Goal: Task Accomplishment & Management: Manage account settings

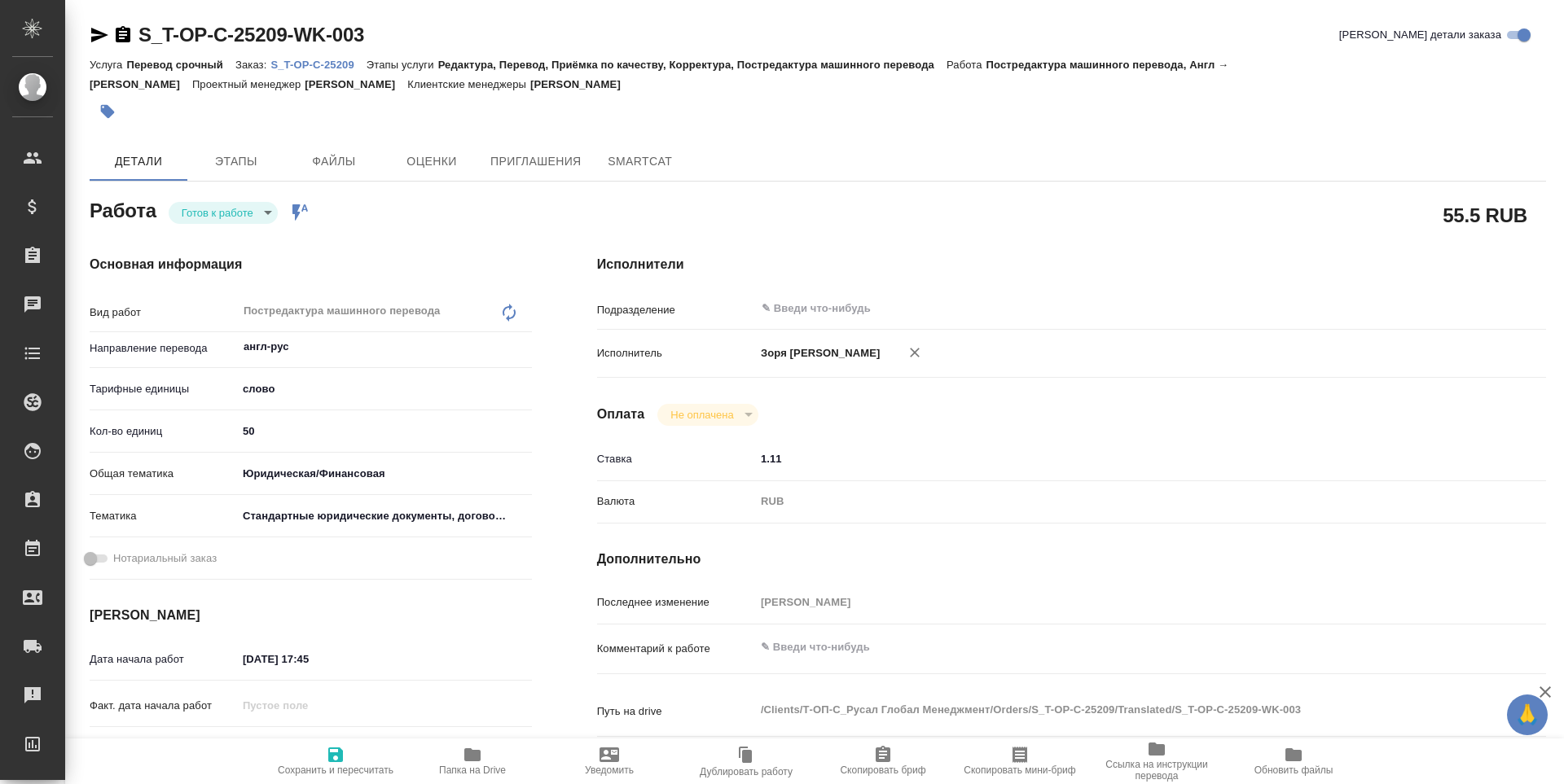
type textarea "x"
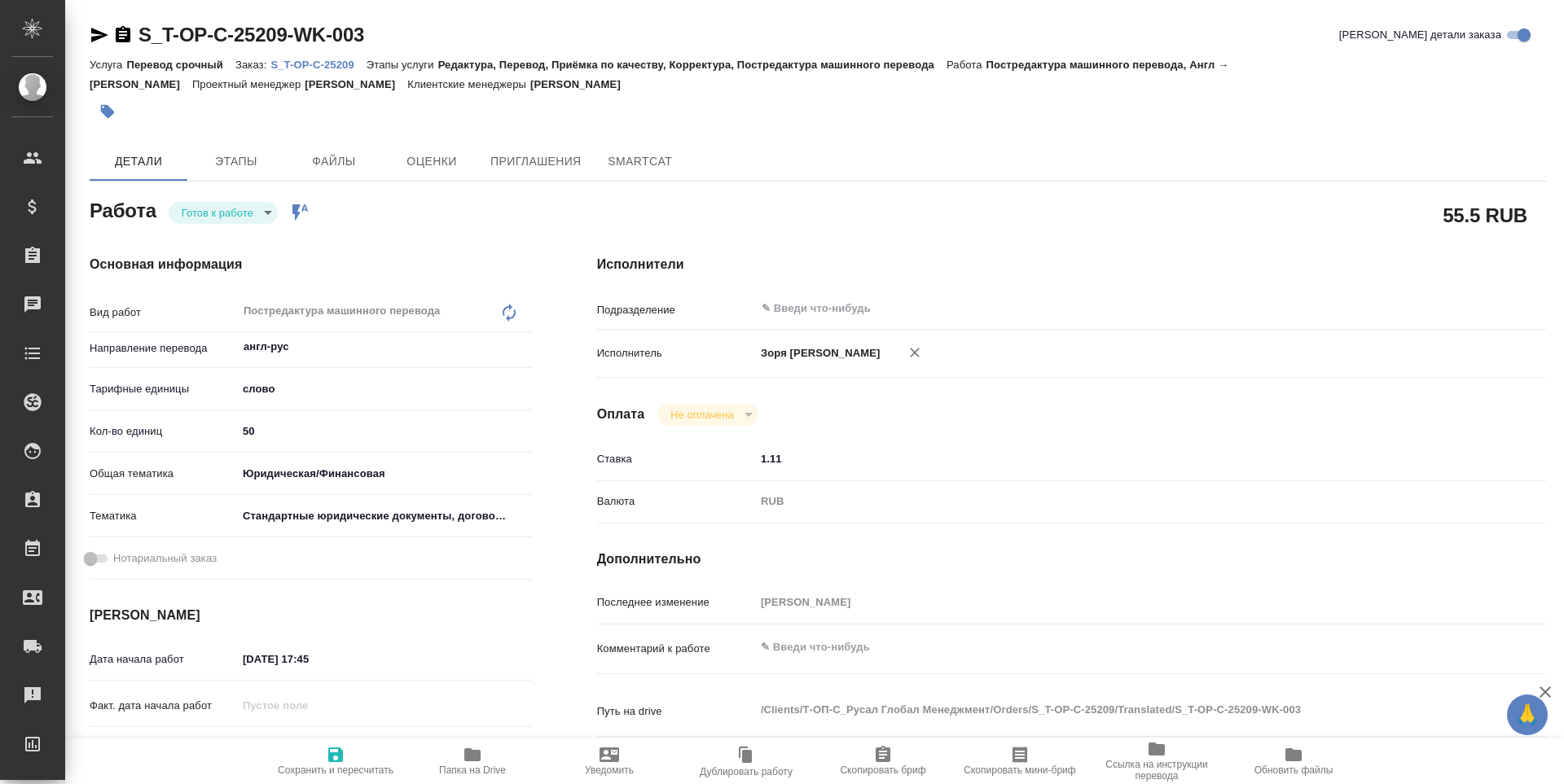
click at [242, 224] on div "Основная информация Вид работ Постредактура машинного перевода x ​ Направление …" at bounding box center [310, 569] width 507 height 695
type textarea "x"
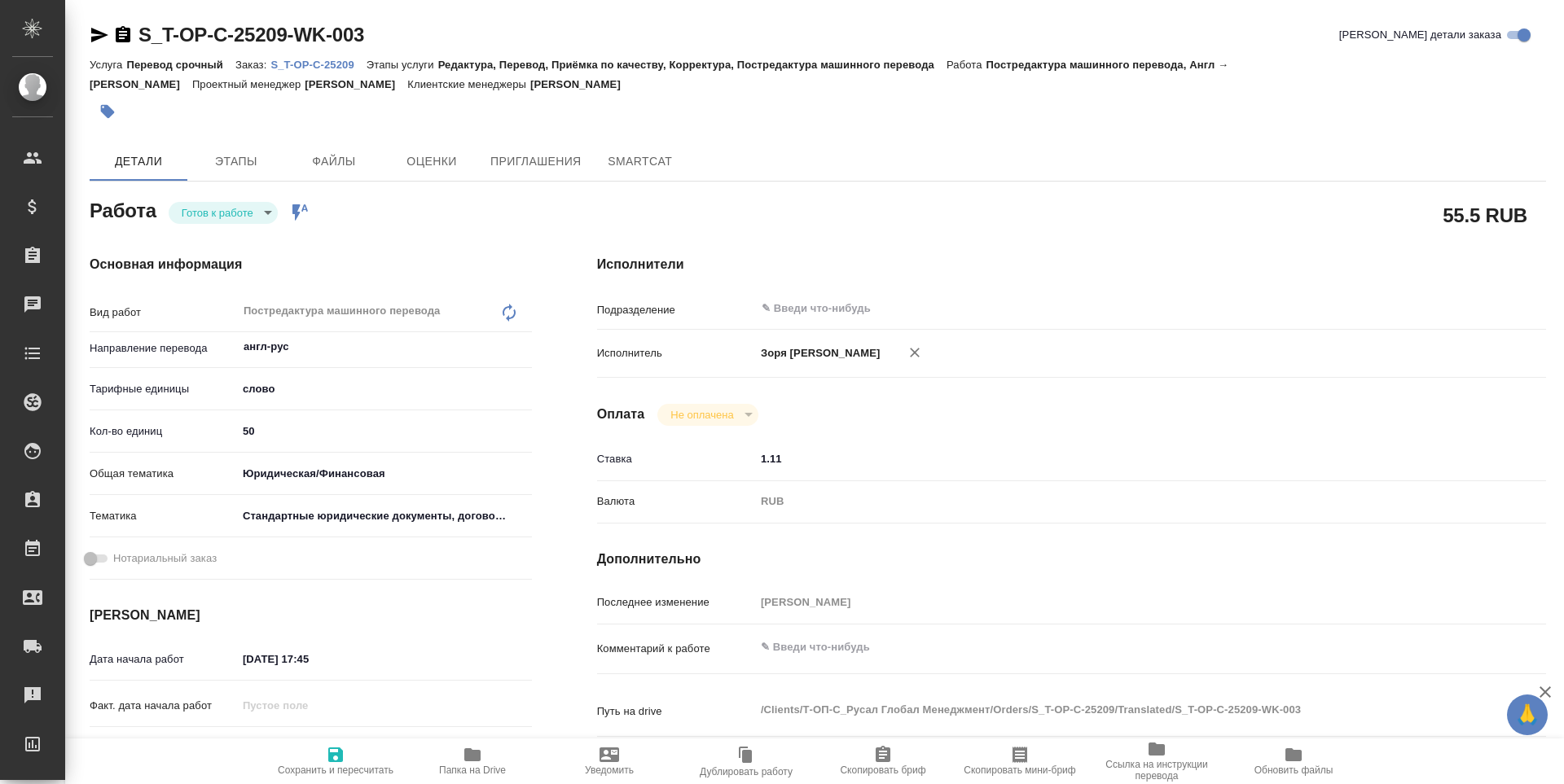
type textarea "x"
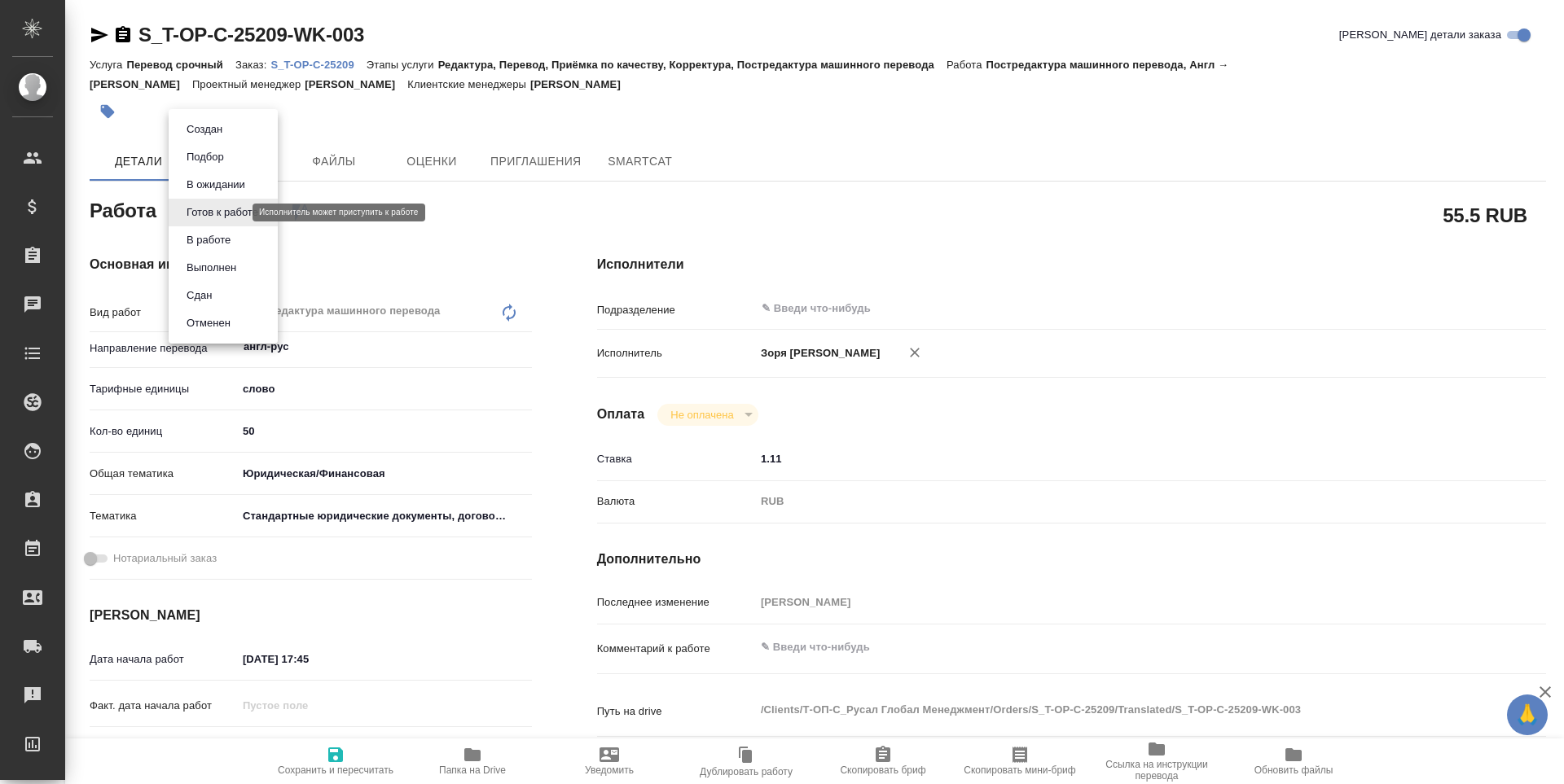
click at [235, 213] on body "🙏 .cls-1 fill:#fff; AWATERA [PERSON_NAME] Спецификации Заказы Чаты Todo Проекты…" at bounding box center [782, 392] width 1564 height 784
click at [232, 247] on button "В работе" at bounding box center [208, 240] width 54 height 18
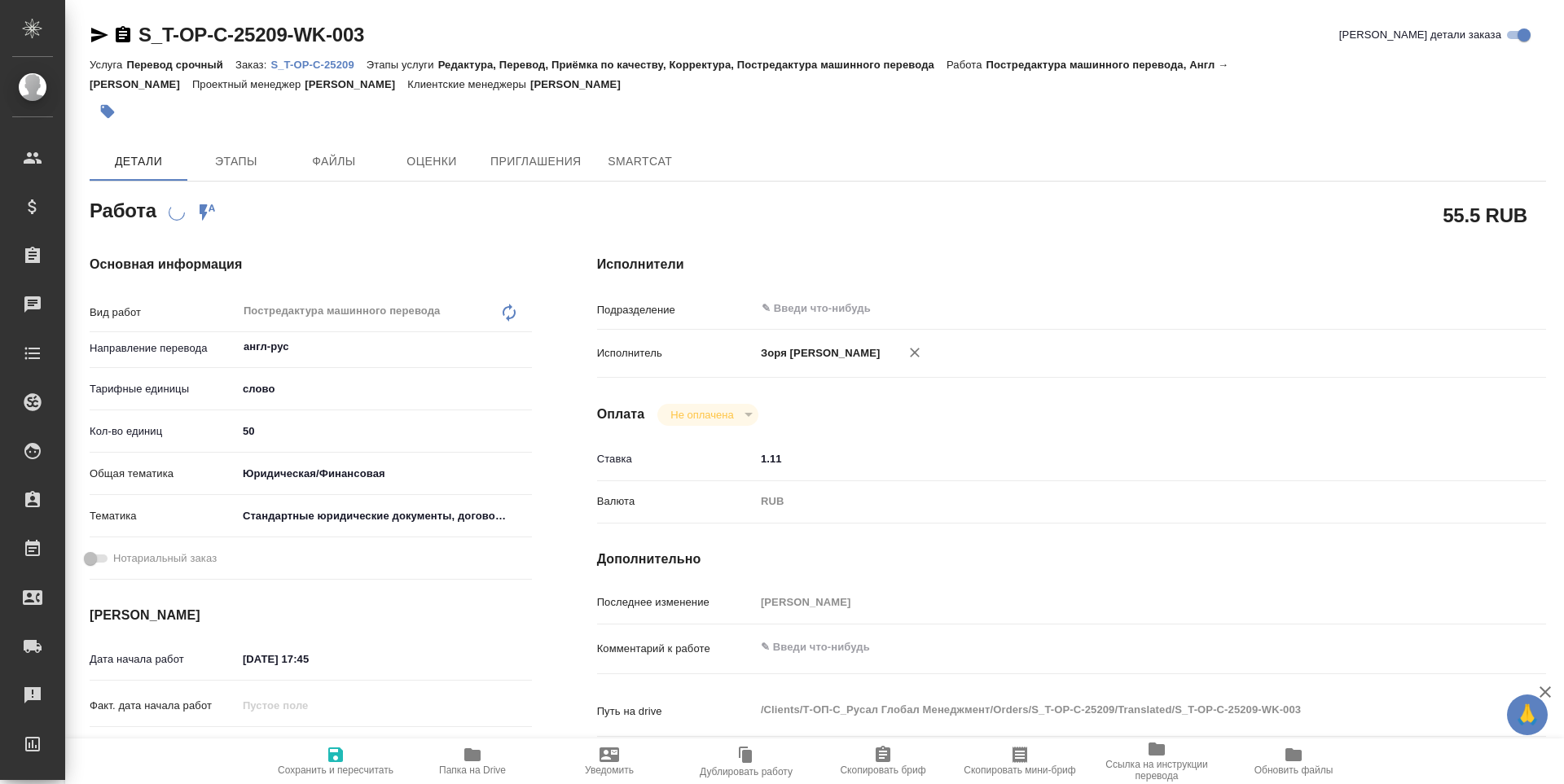
type textarea "x"
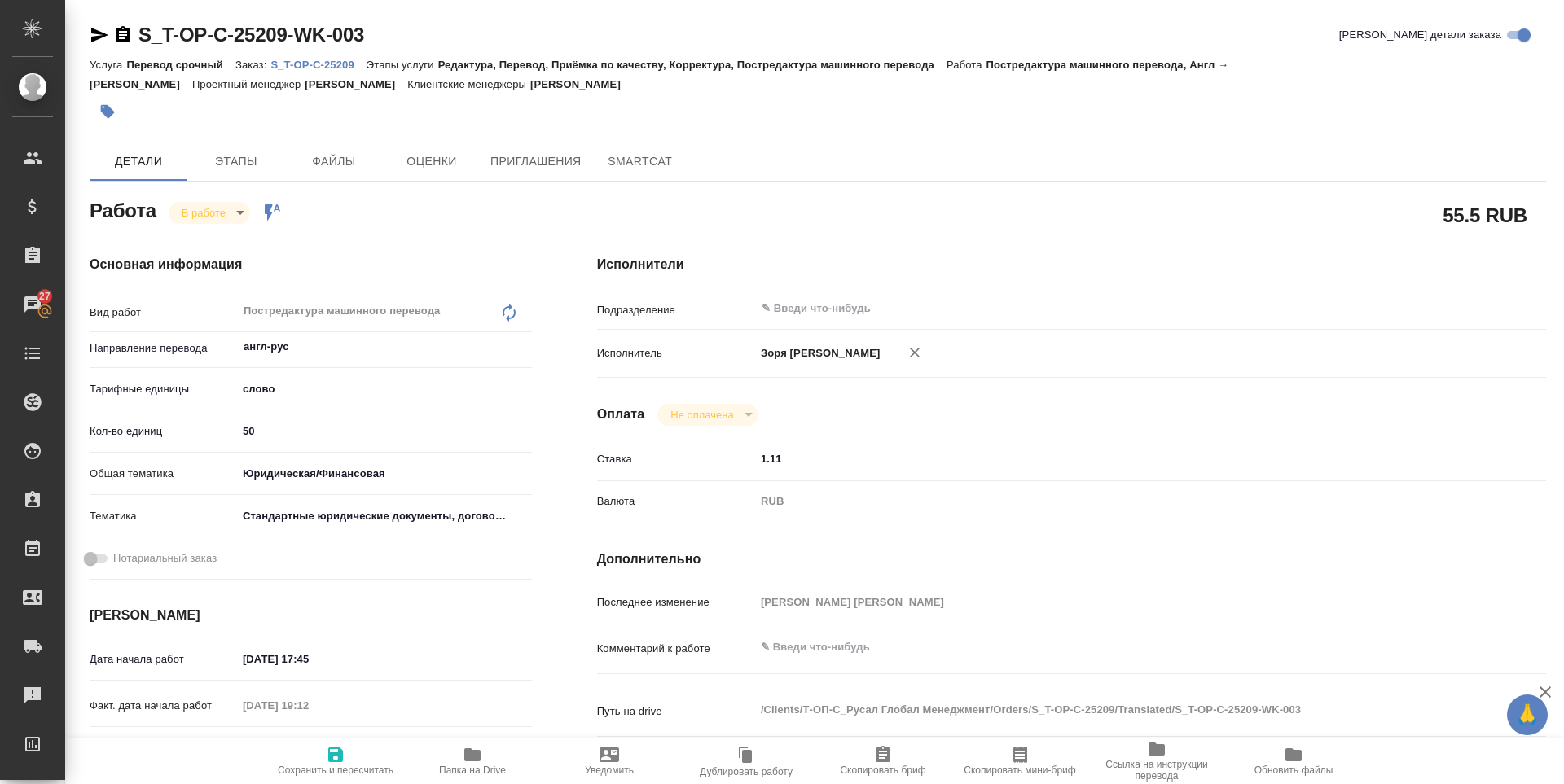
type textarea "x"
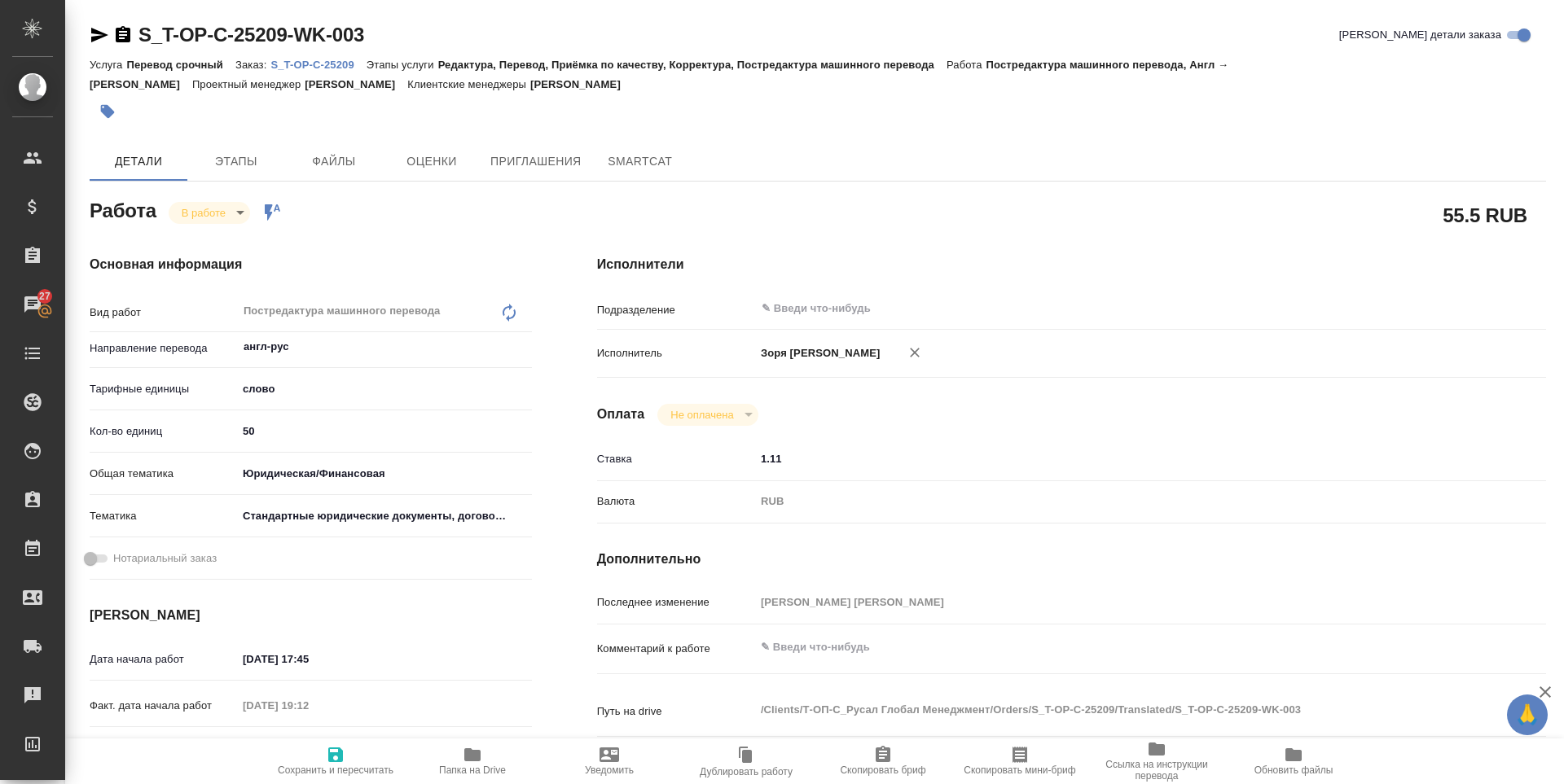
type textarea "x"
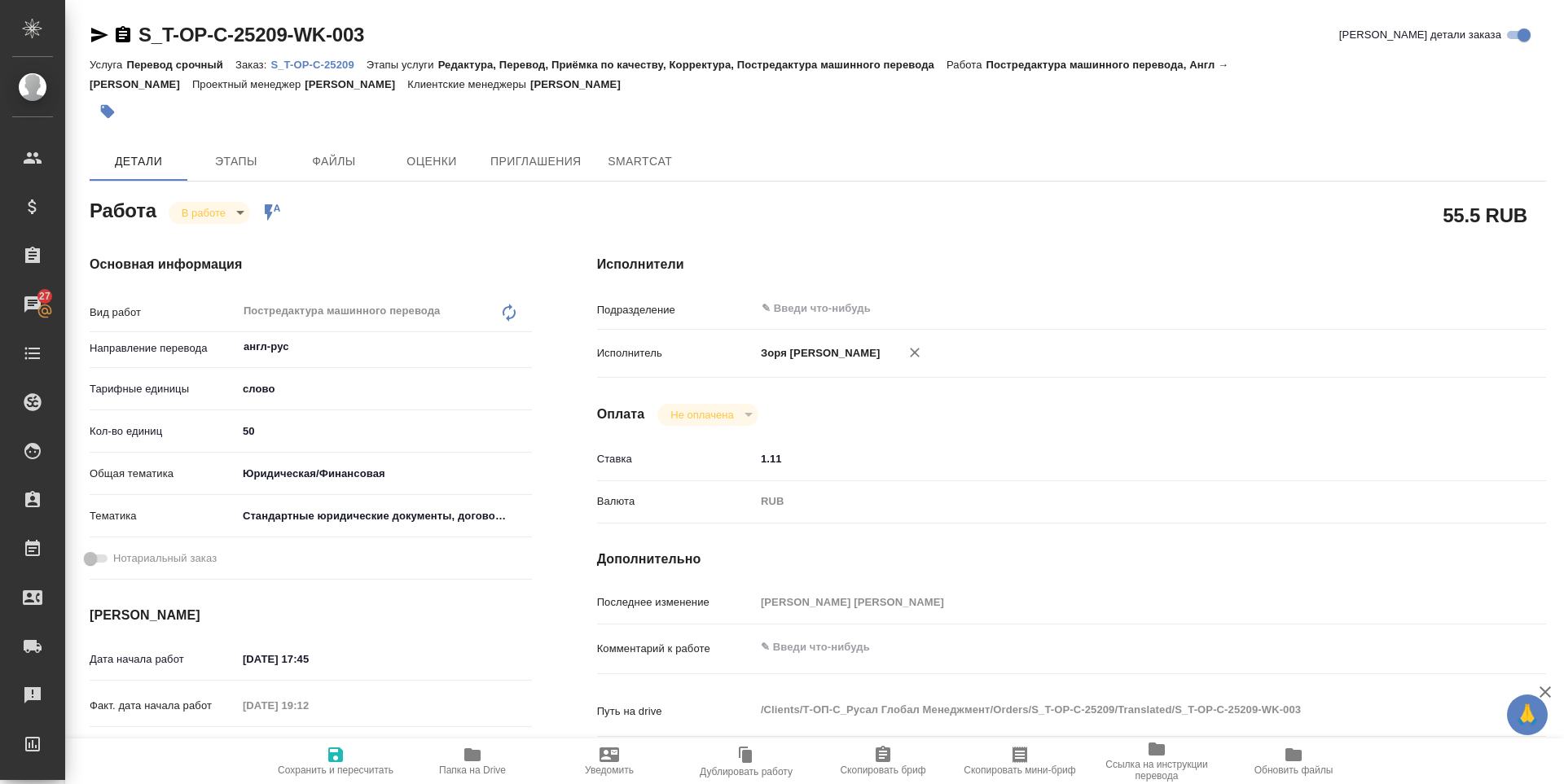
type textarea "x"
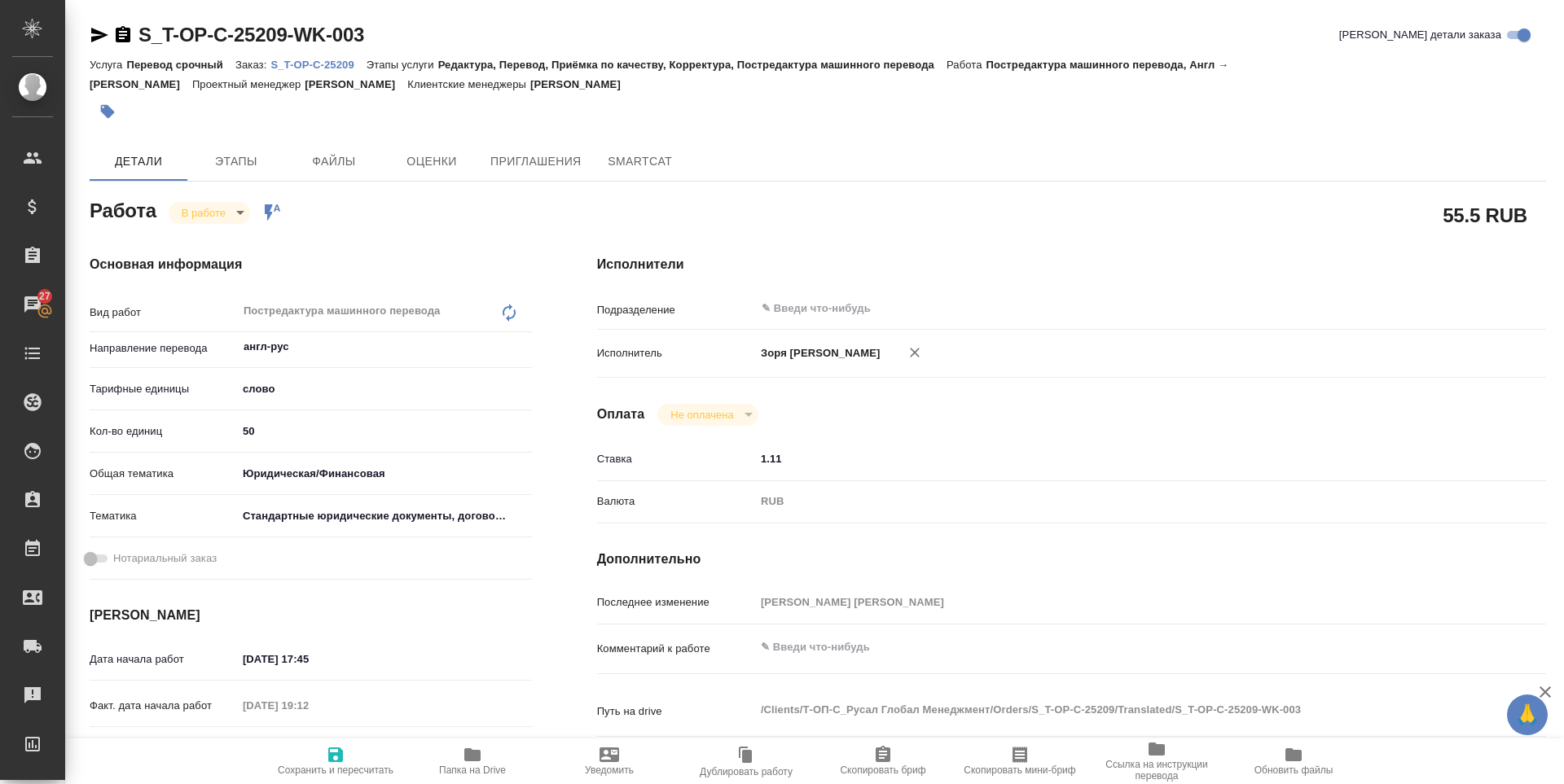
click at [482, 758] on span "Папка на Drive" at bounding box center [473, 760] width 117 height 31
type textarea "x"
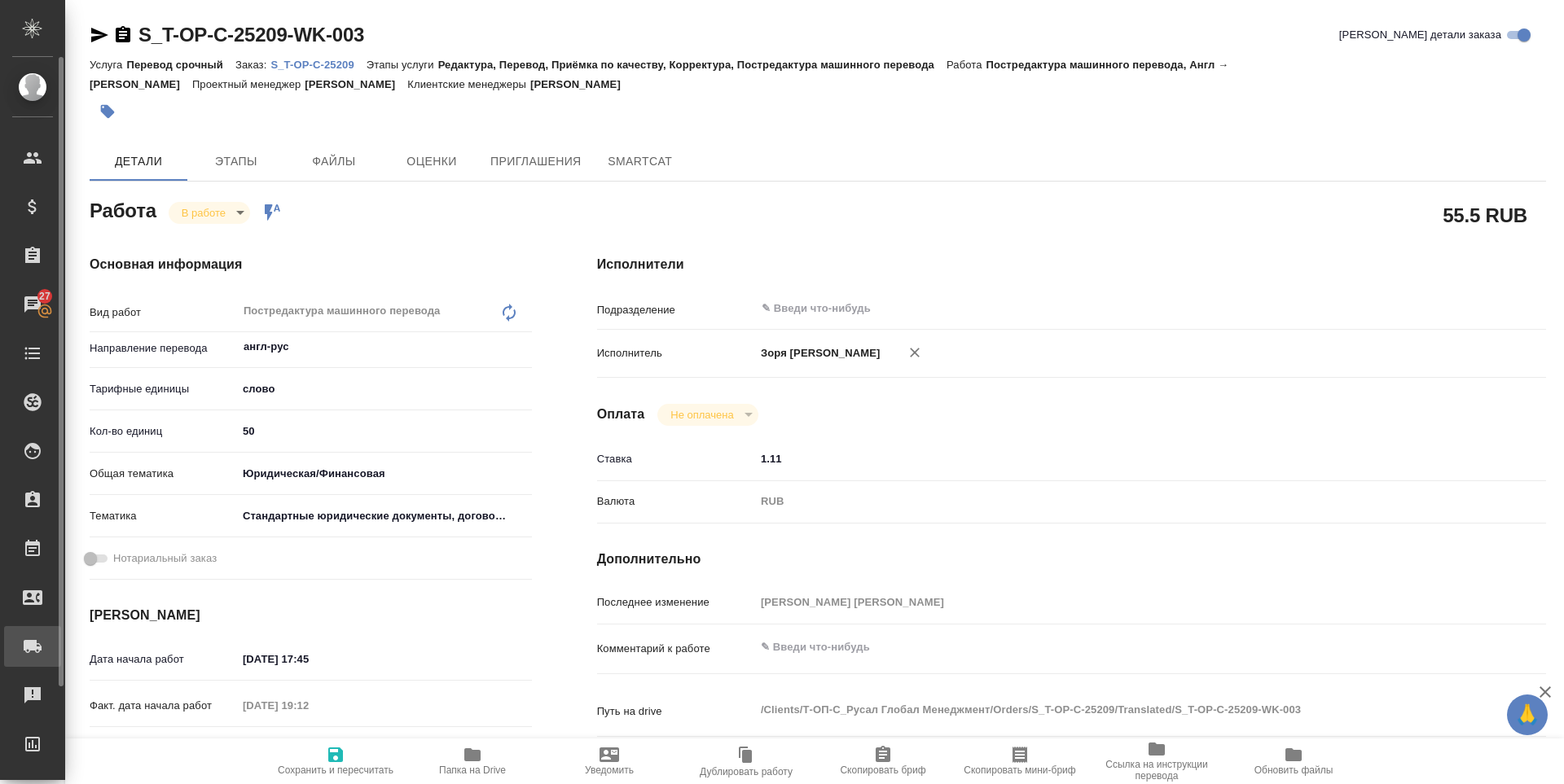
type textarea "x"
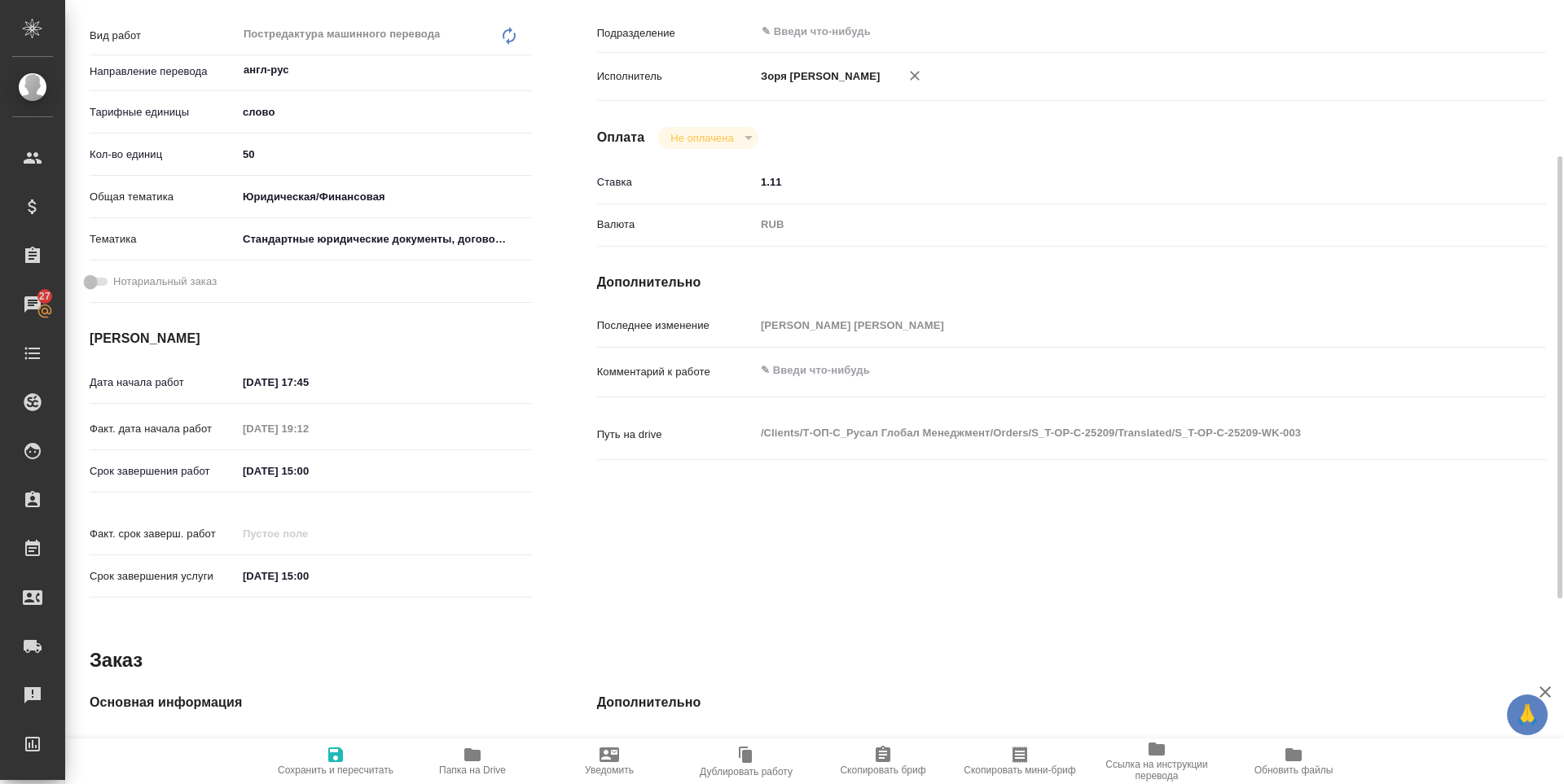
scroll to position [653, 0]
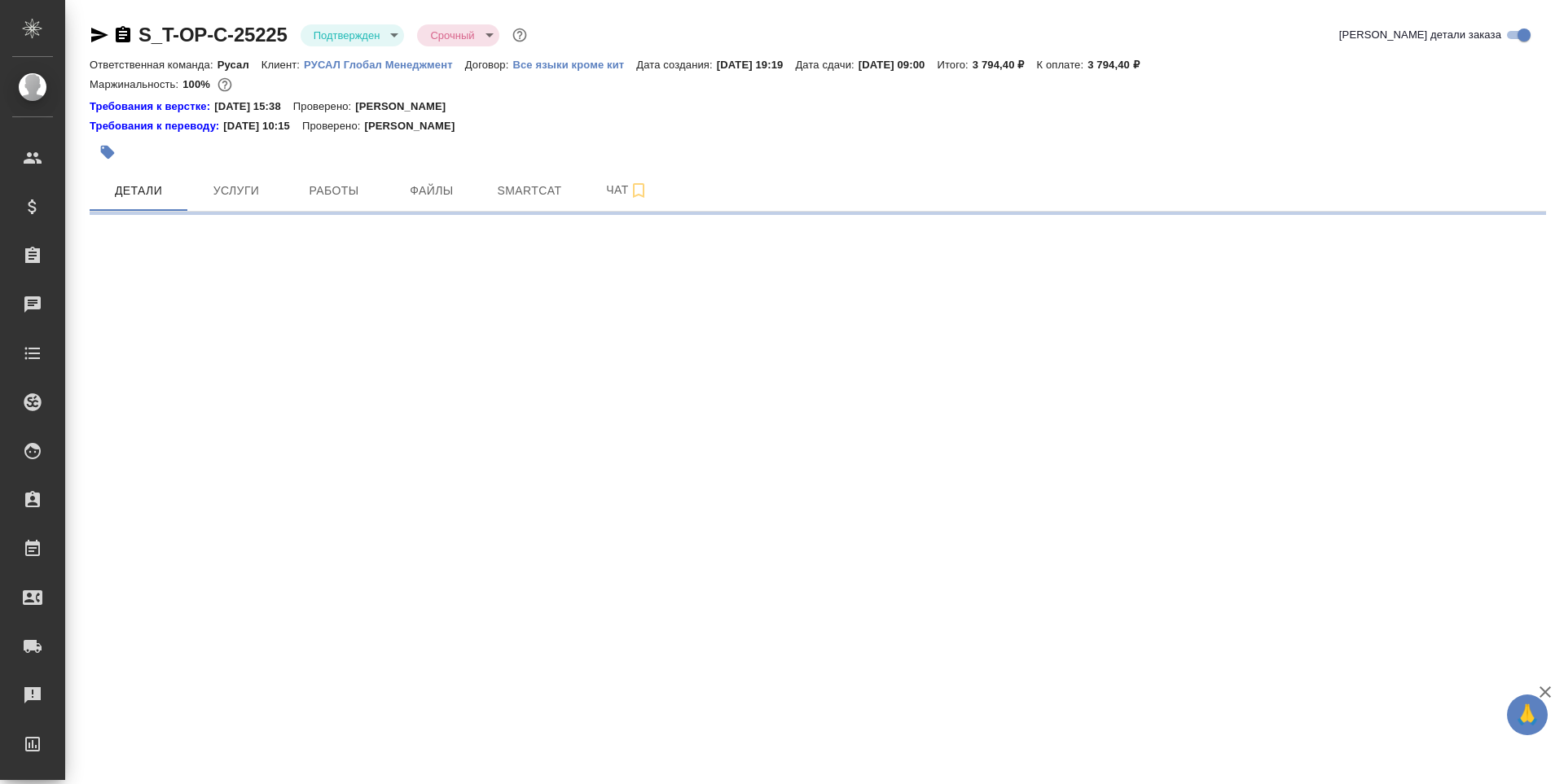
select select "RU"
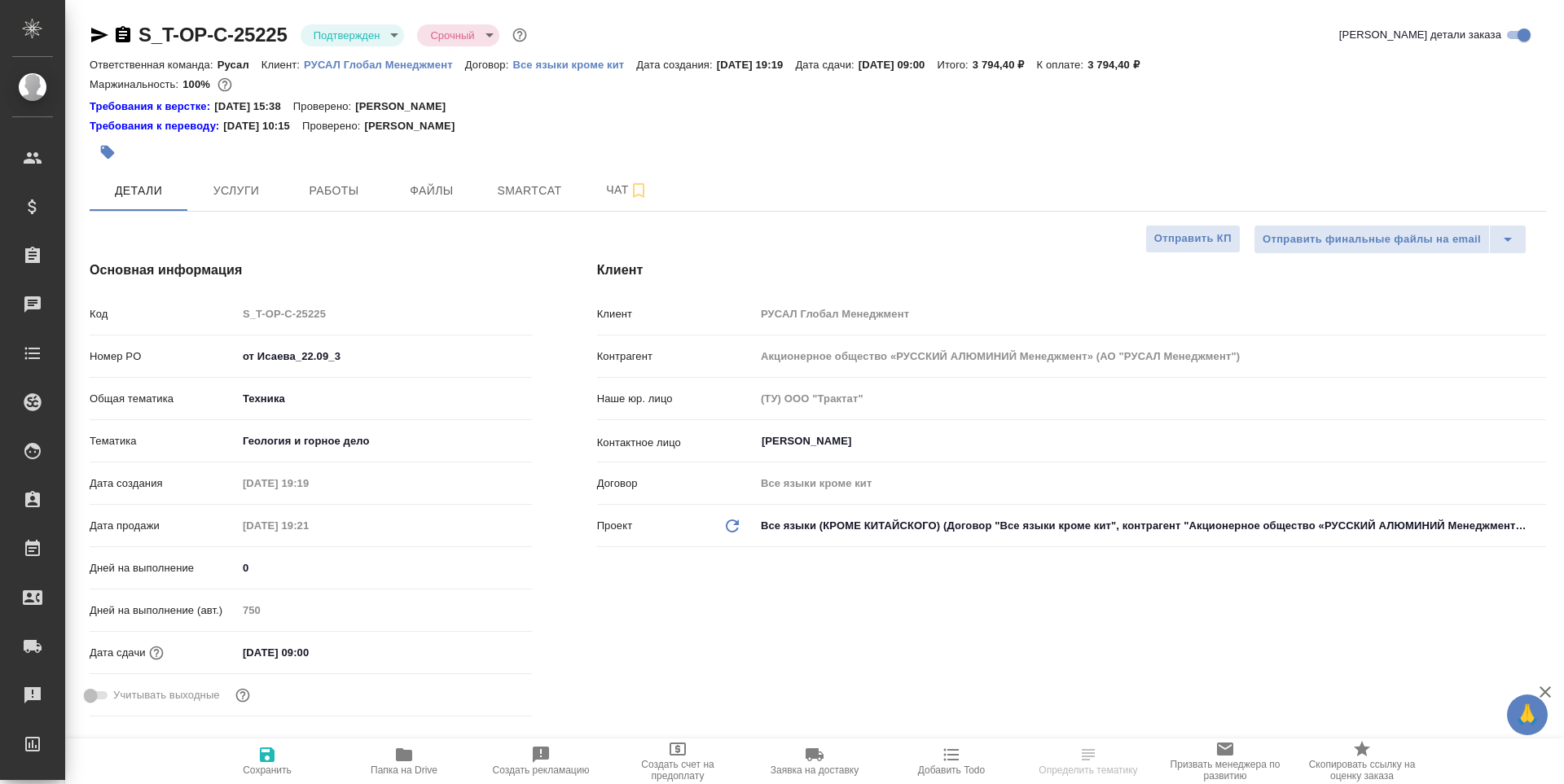
type textarea "x"
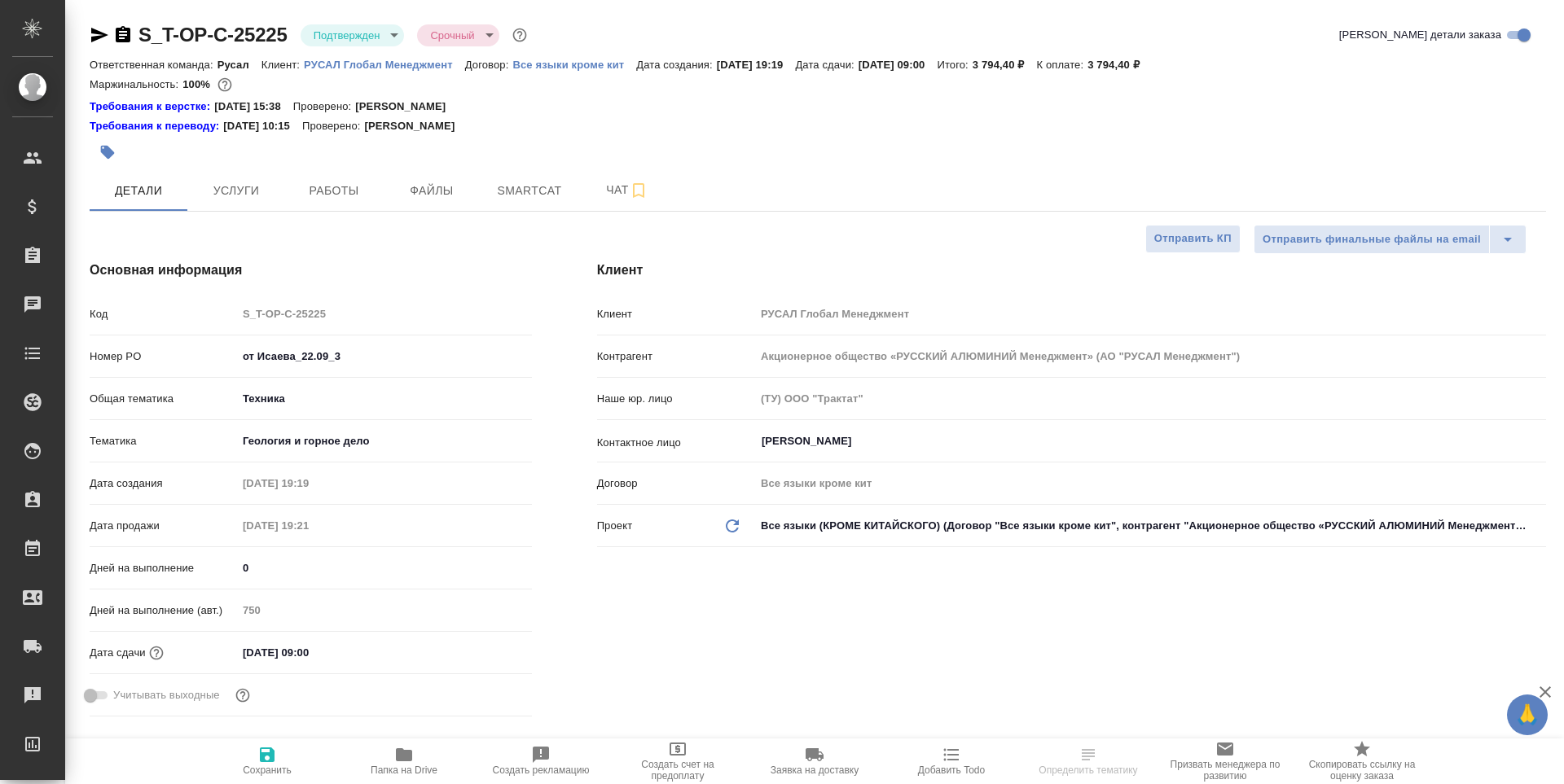
type textarea "x"
type input "[PERSON_NAME]"
click at [405, 759] on icon "button" at bounding box center [404, 755] width 16 height 13
type textarea "x"
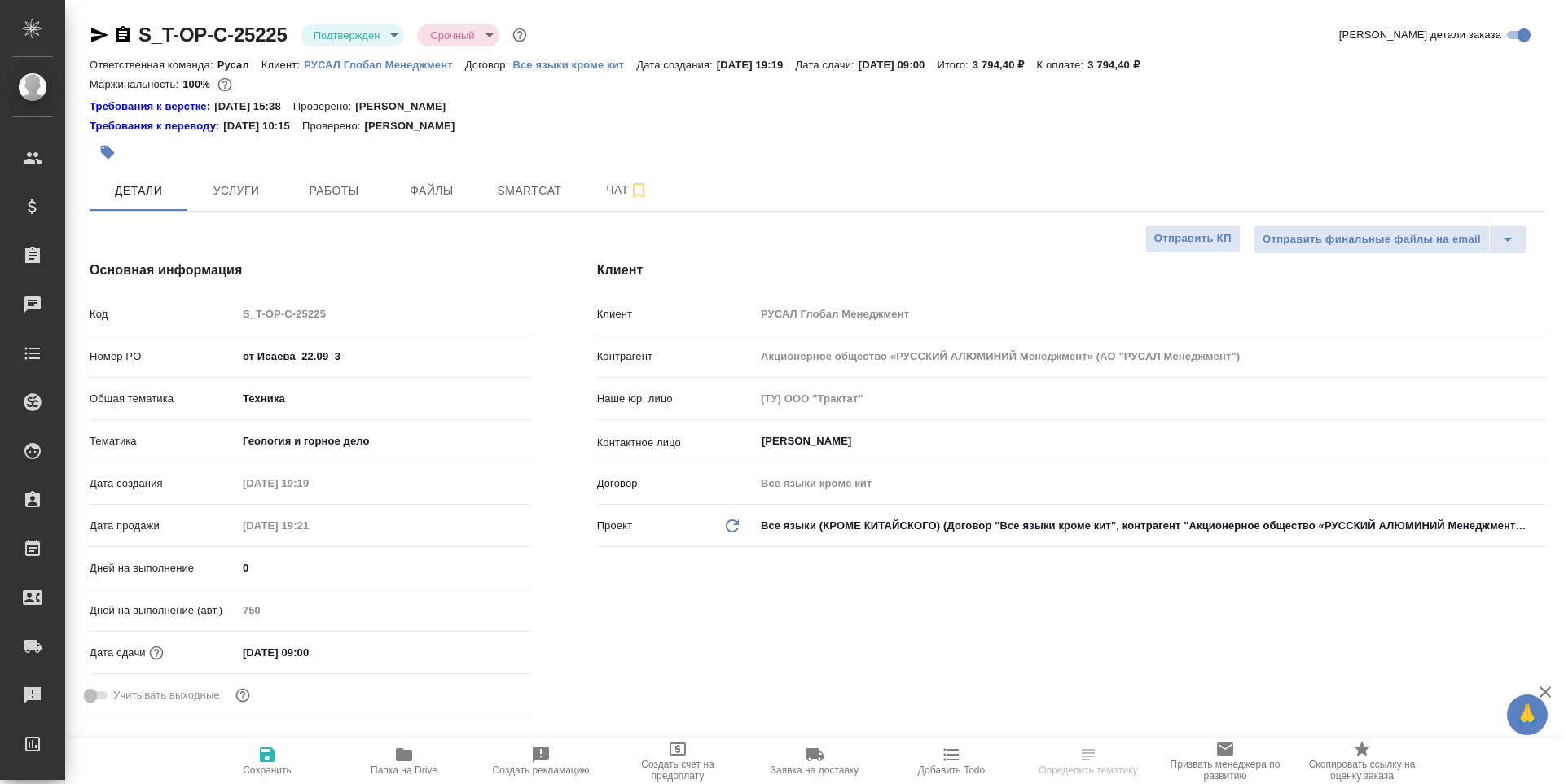
type textarea "x"
select select "RU"
type textarea "x"
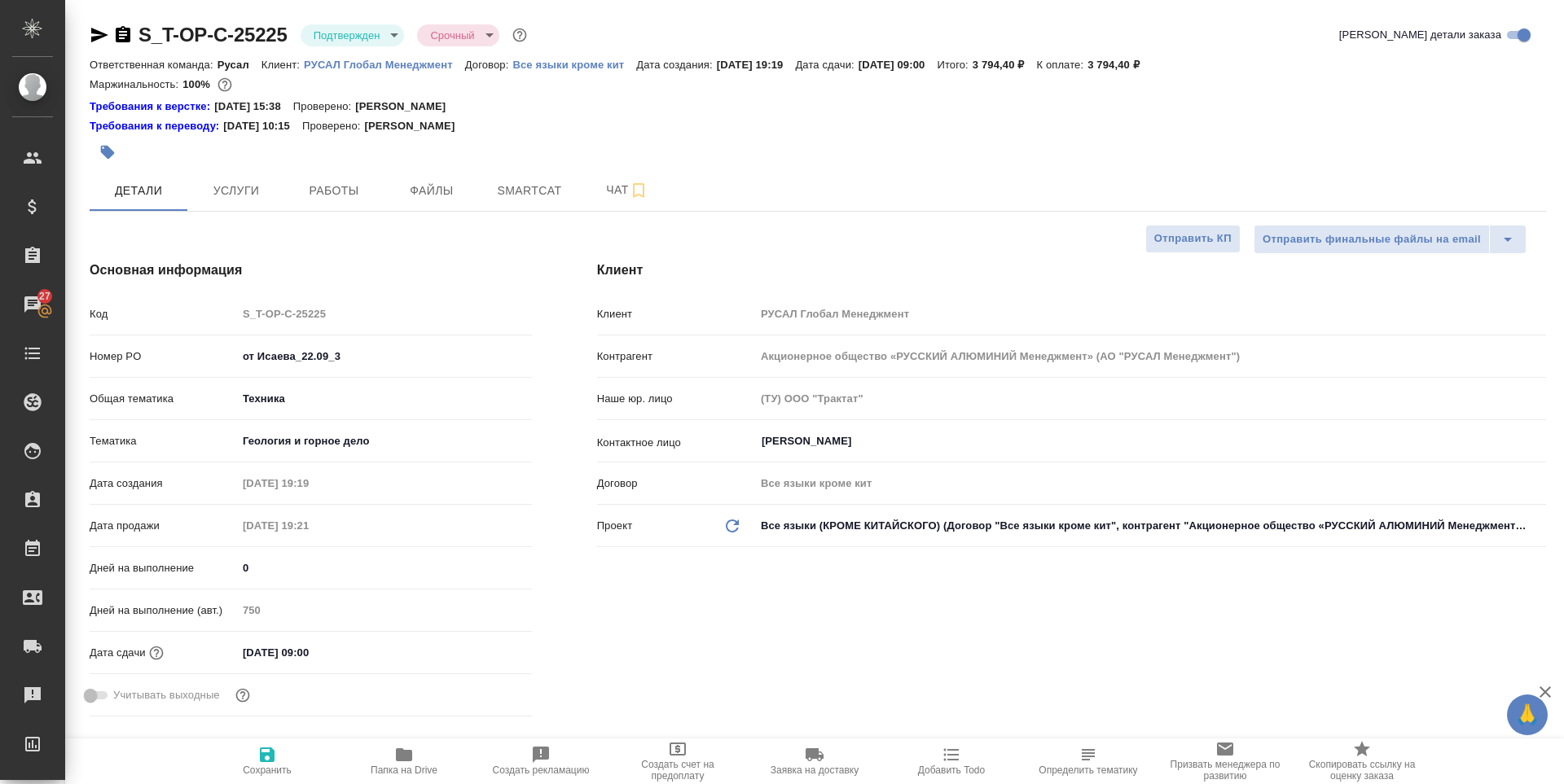
type textarea "x"
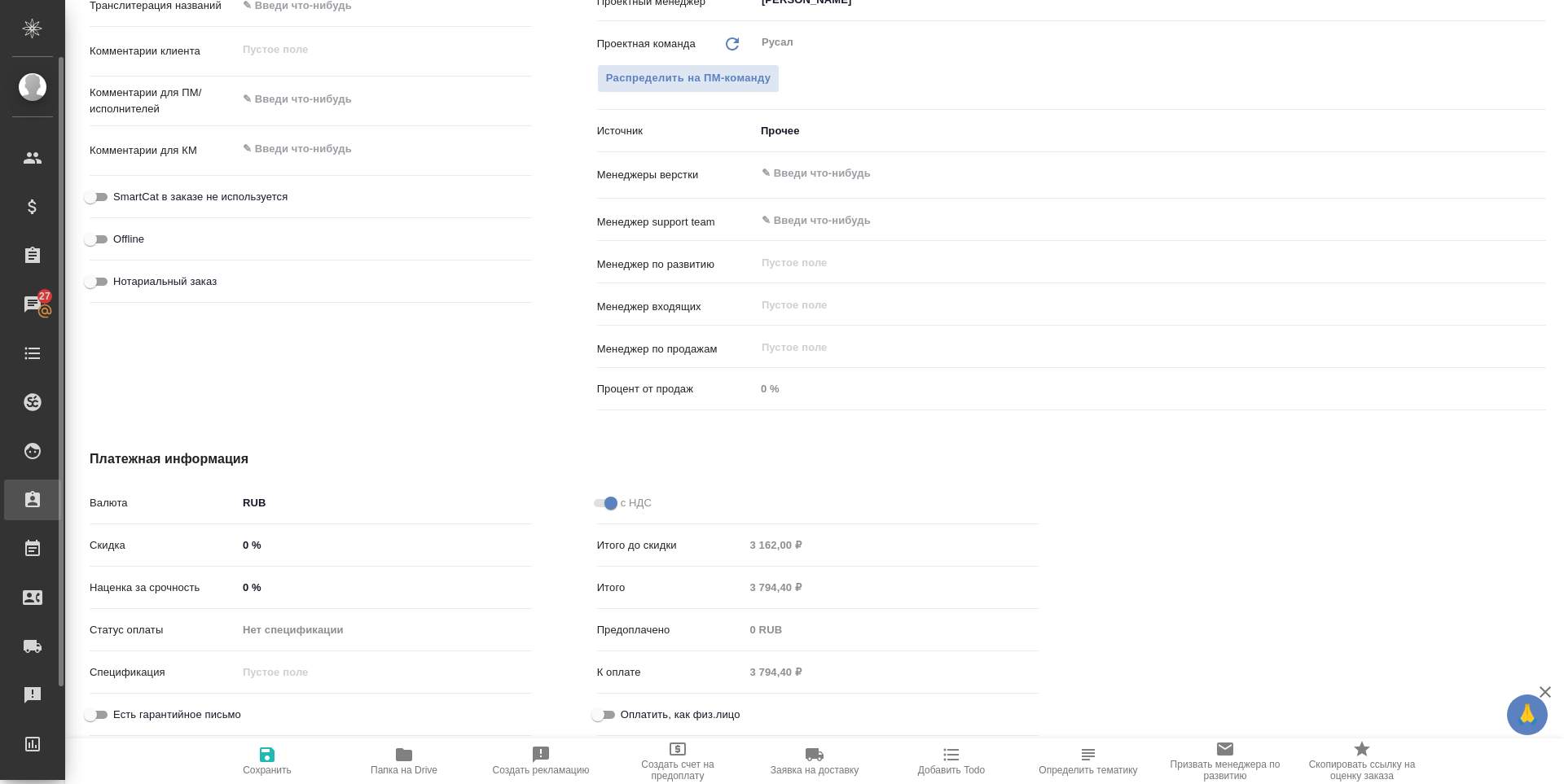
type textarea "x"
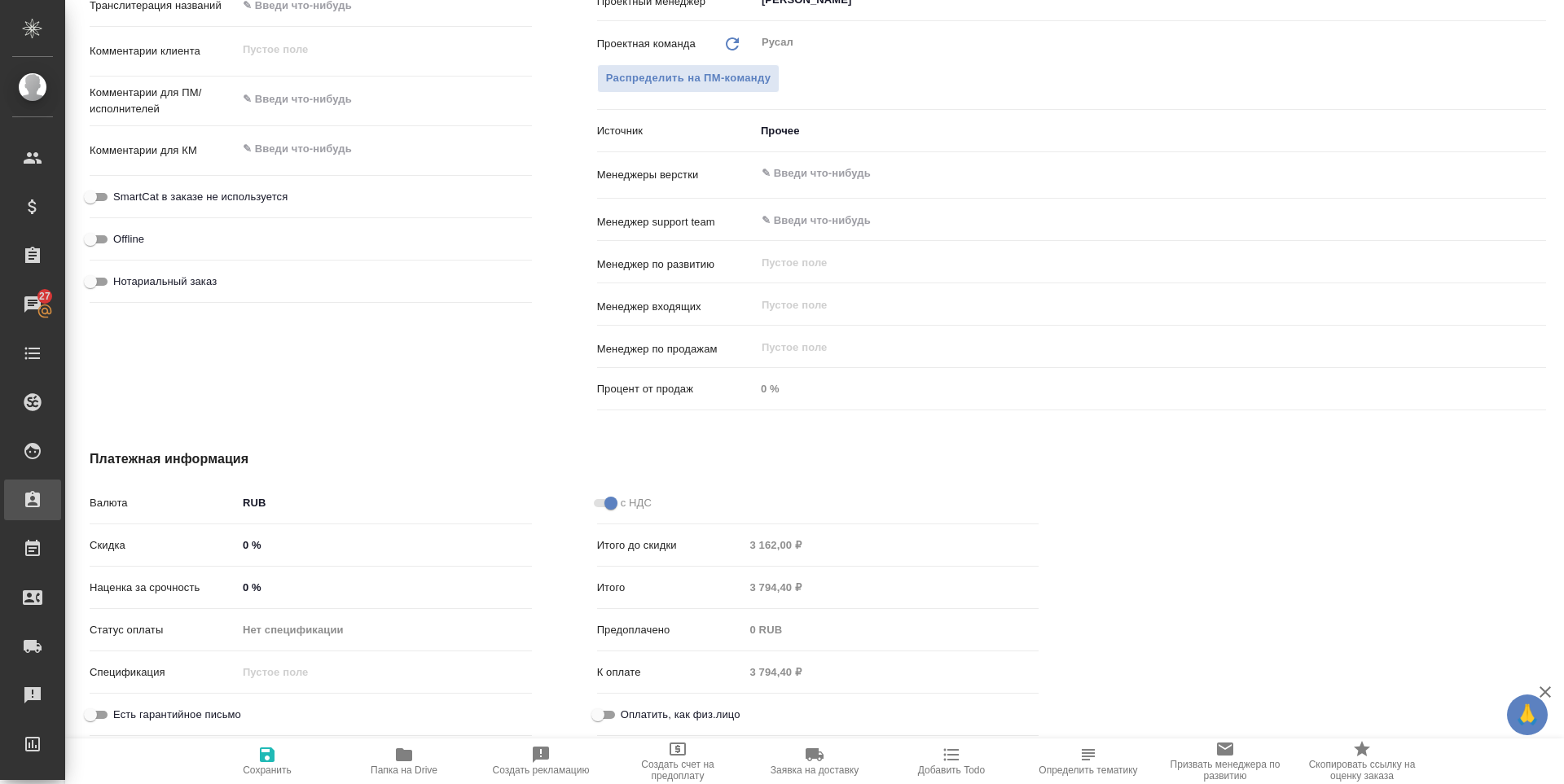
type textarea "x"
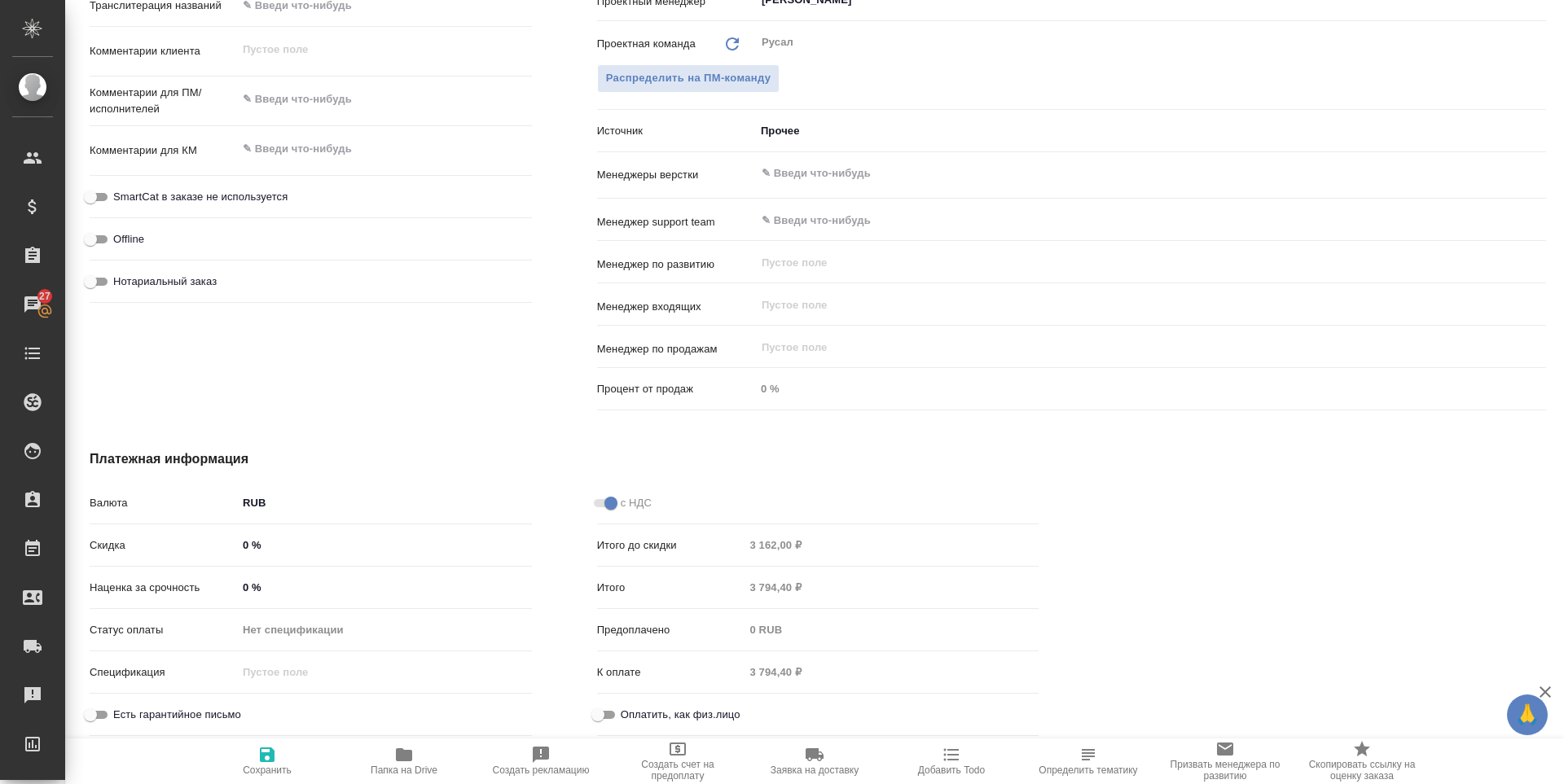
type textarea "x"
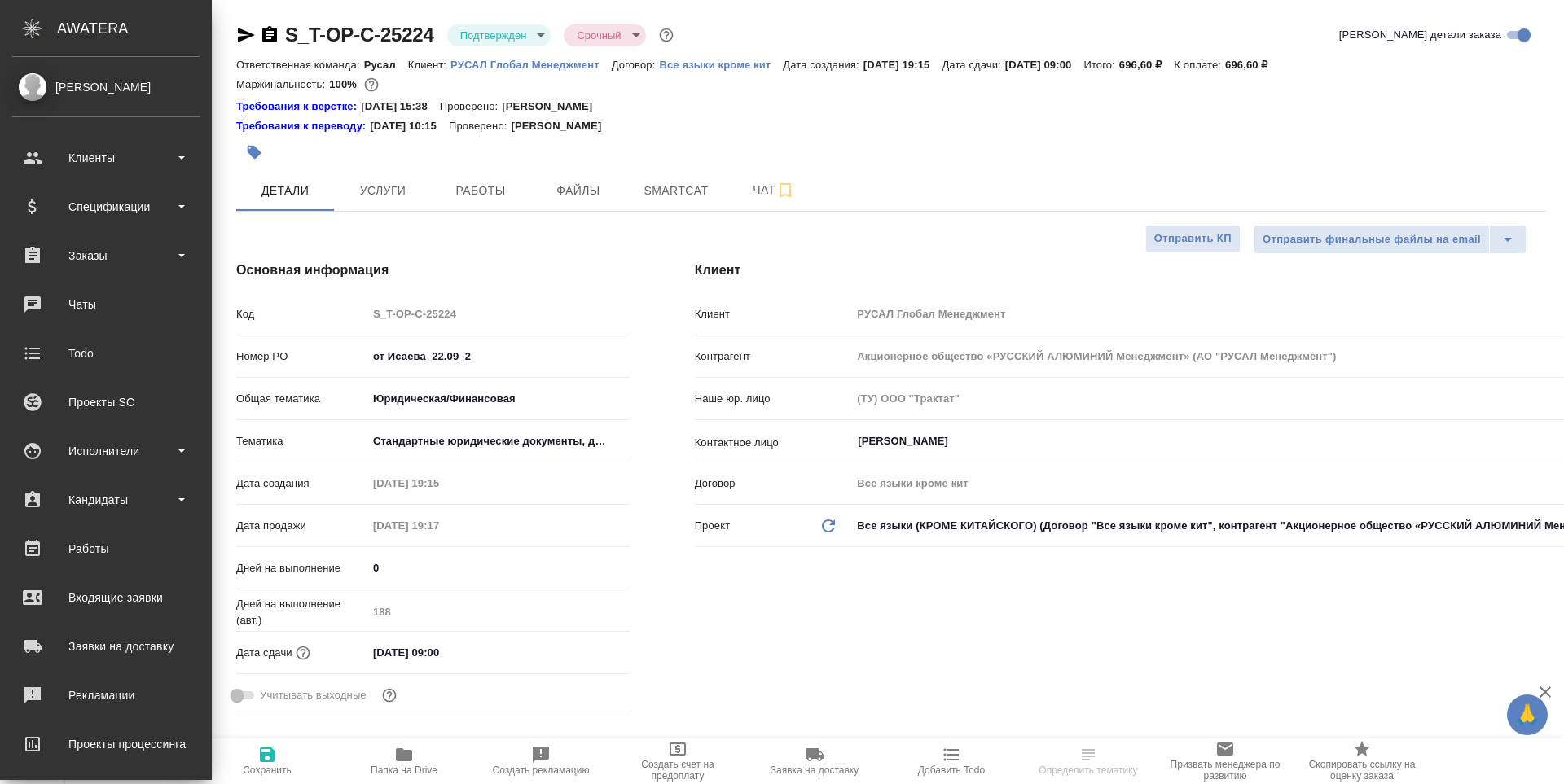
select select "RU"
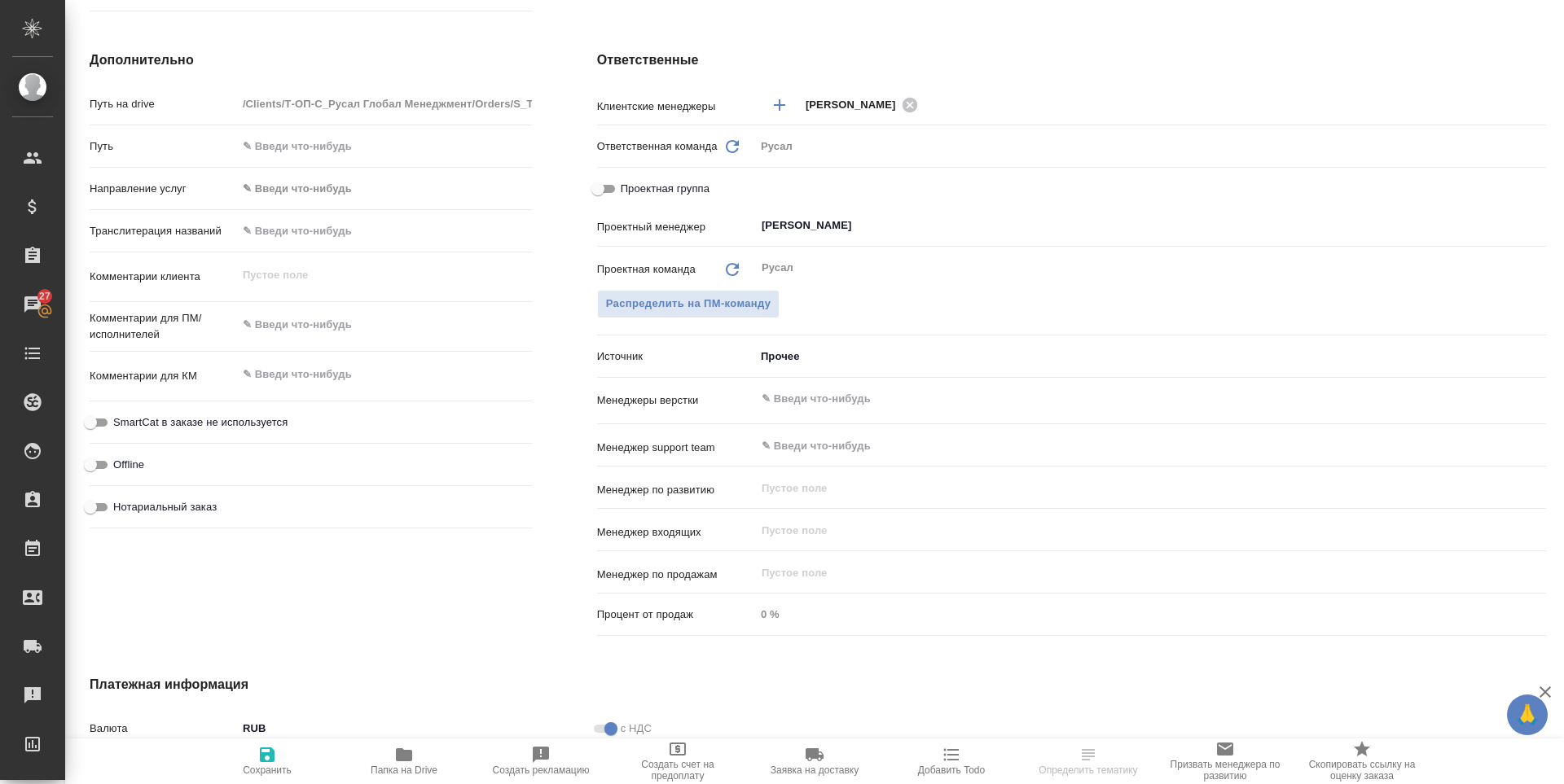
scroll to position [955, 0]
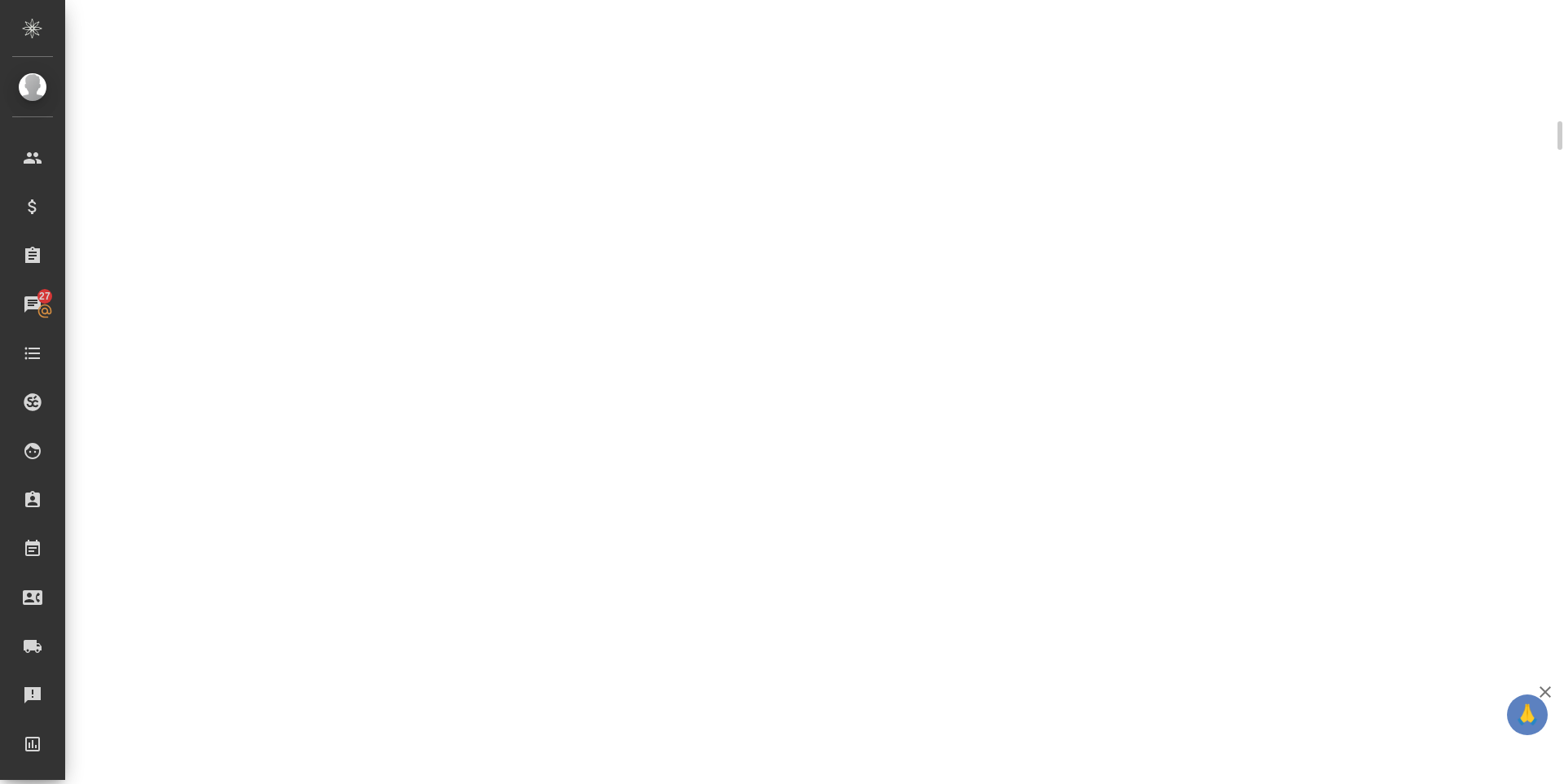
select select "RU"
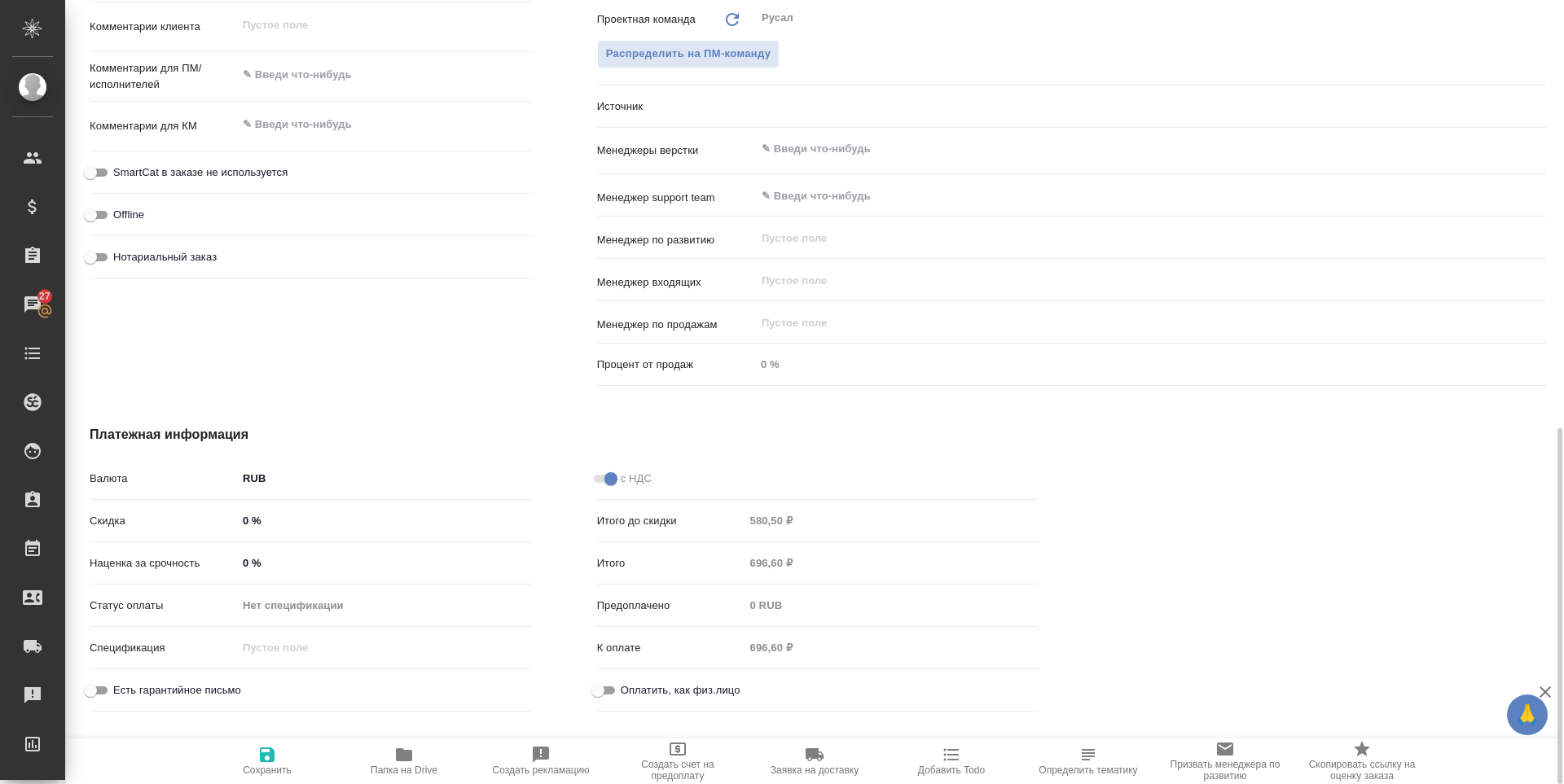
type textarea "x"
click at [397, 754] on icon "button" at bounding box center [404, 755] width 16 height 13
type textarea "x"
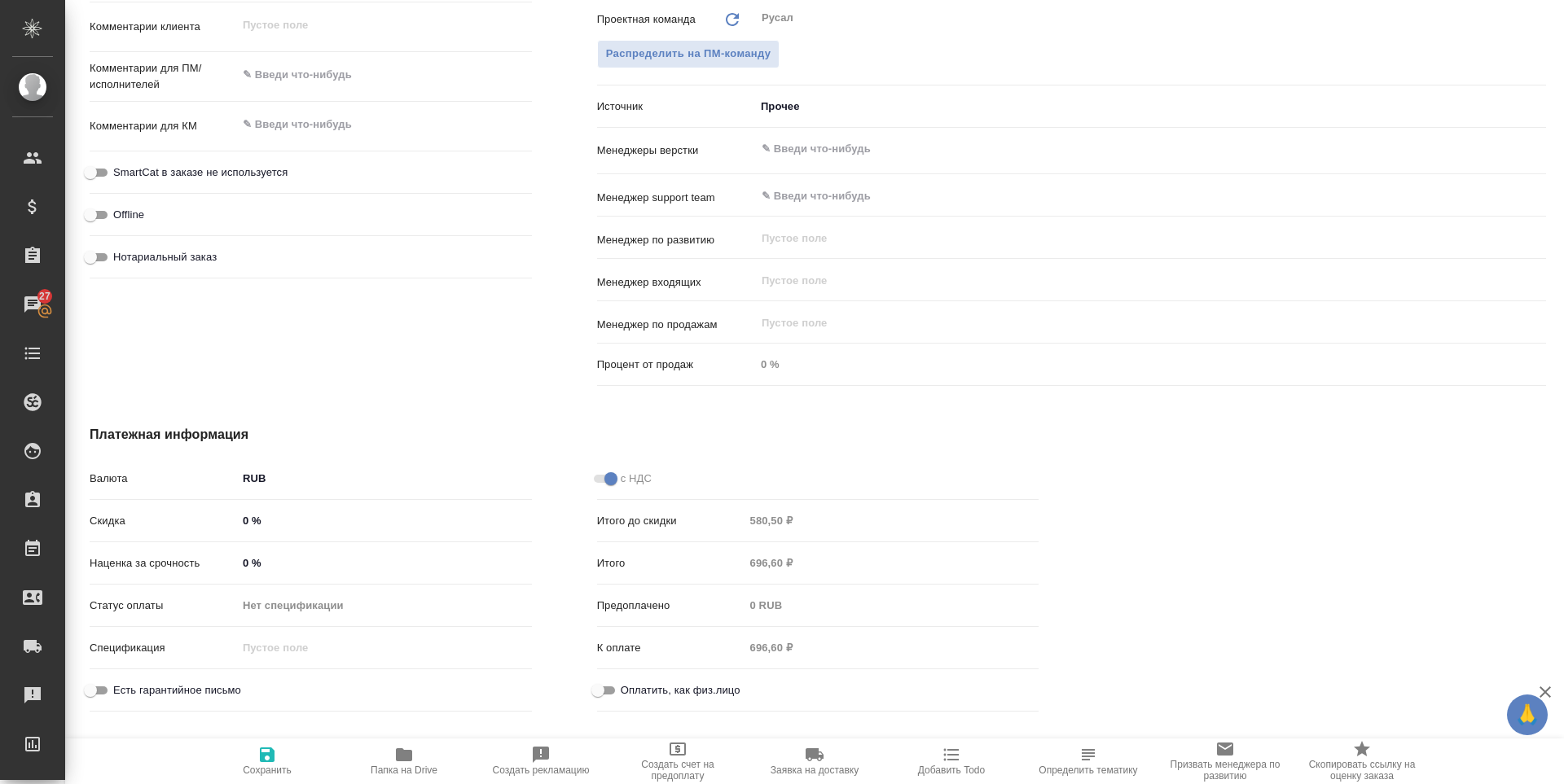
type textarea "x"
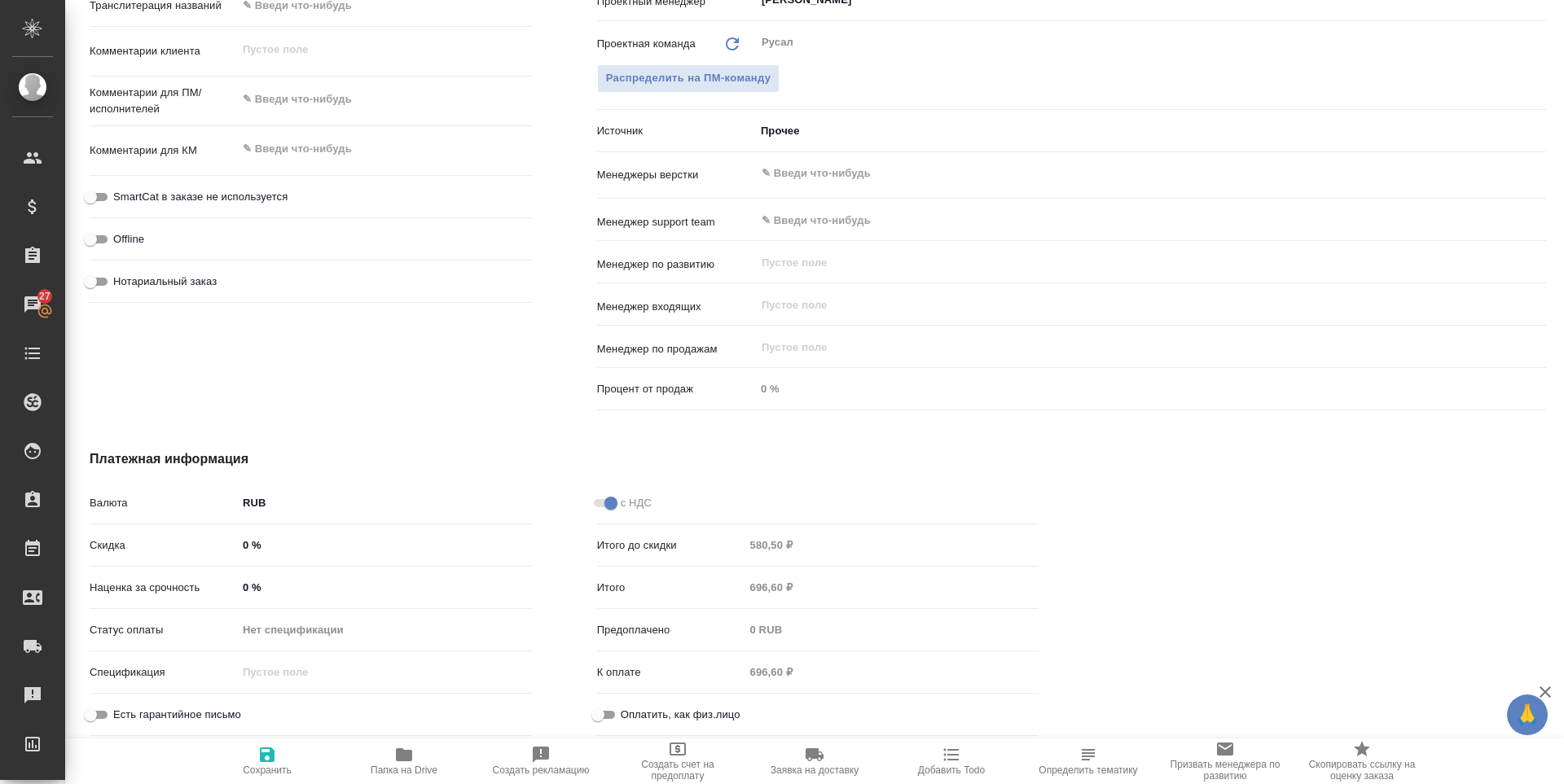
scroll to position [0, 0]
